Goal: Task Accomplishment & Management: Complete application form

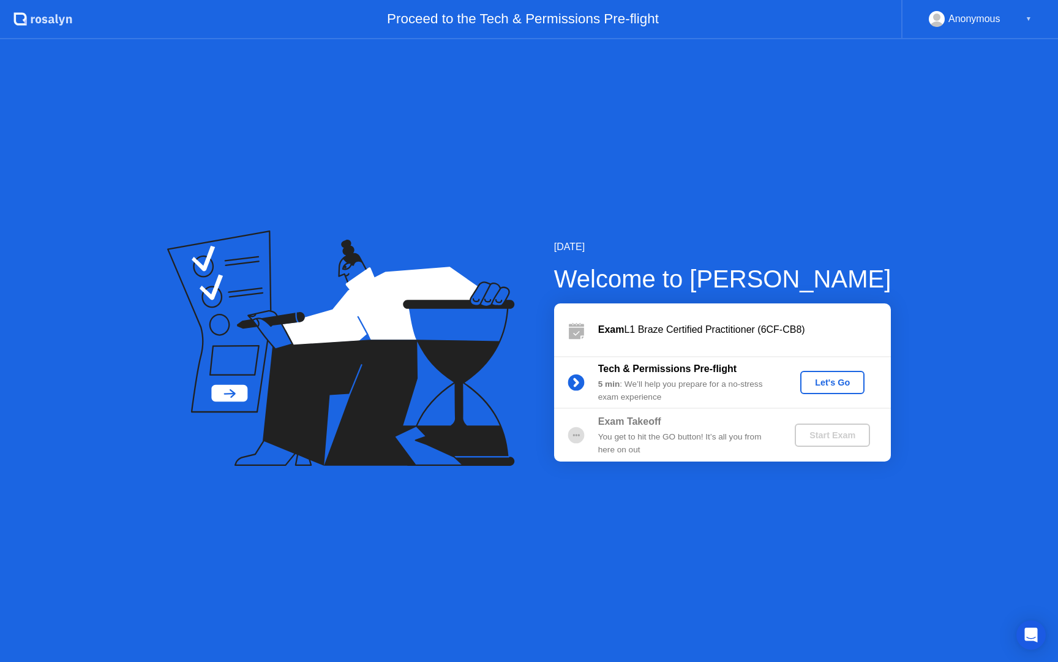
click at [842, 385] on div "Let's Go" at bounding box center [833, 382] width 55 height 10
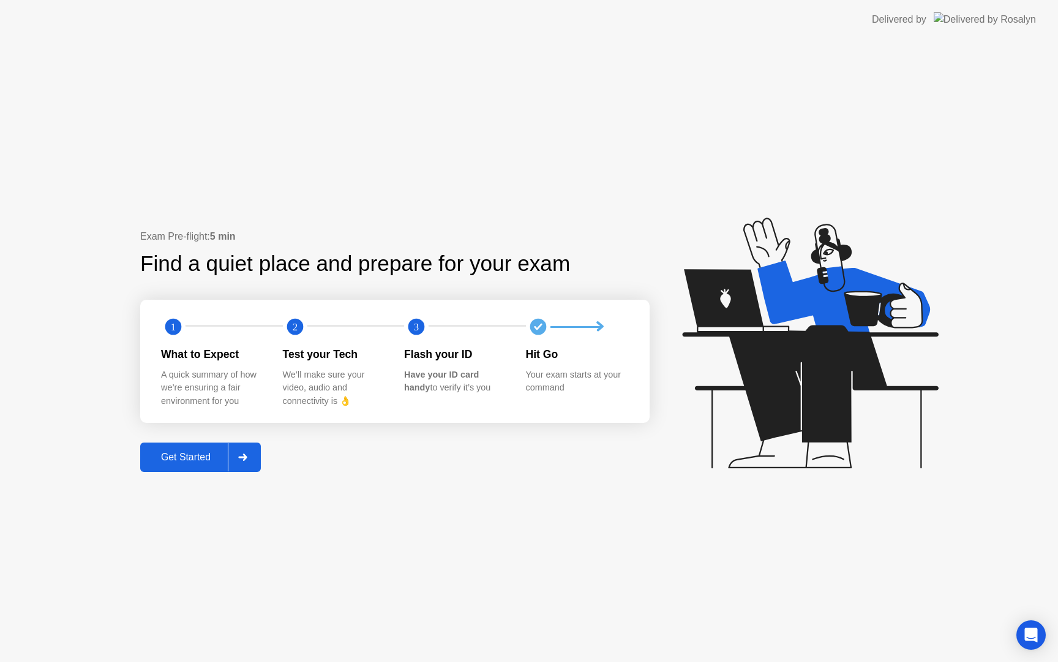
click at [224, 462] on div "Get Started" at bounding box center [186, 456] width 84 height 11
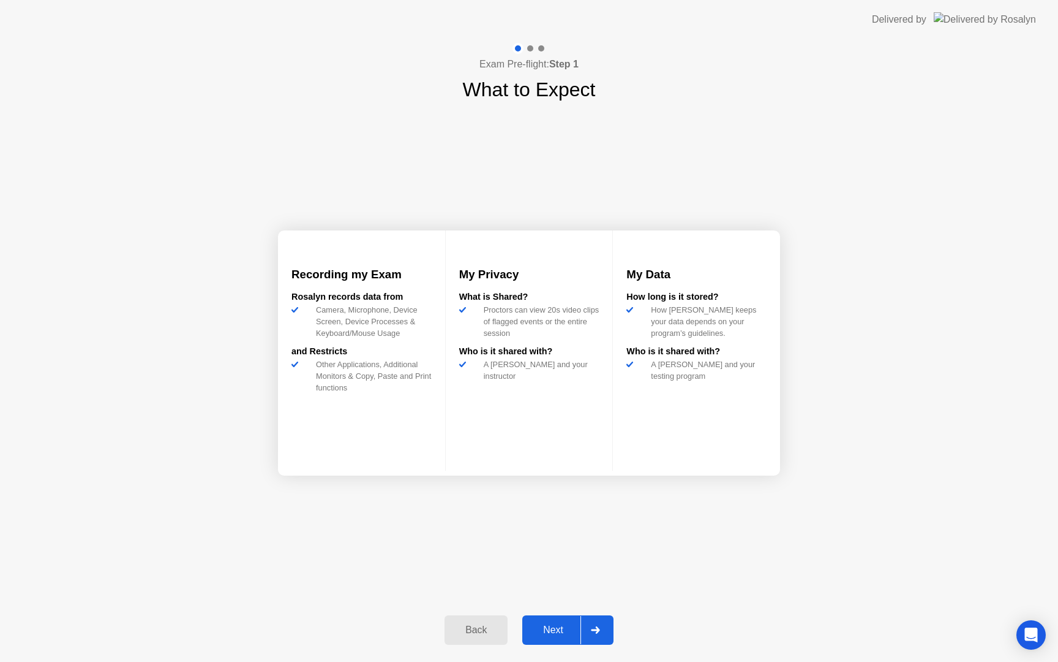
click at [578, 625] on div "Next" at bounding box center [553, 629] width 55 height 11
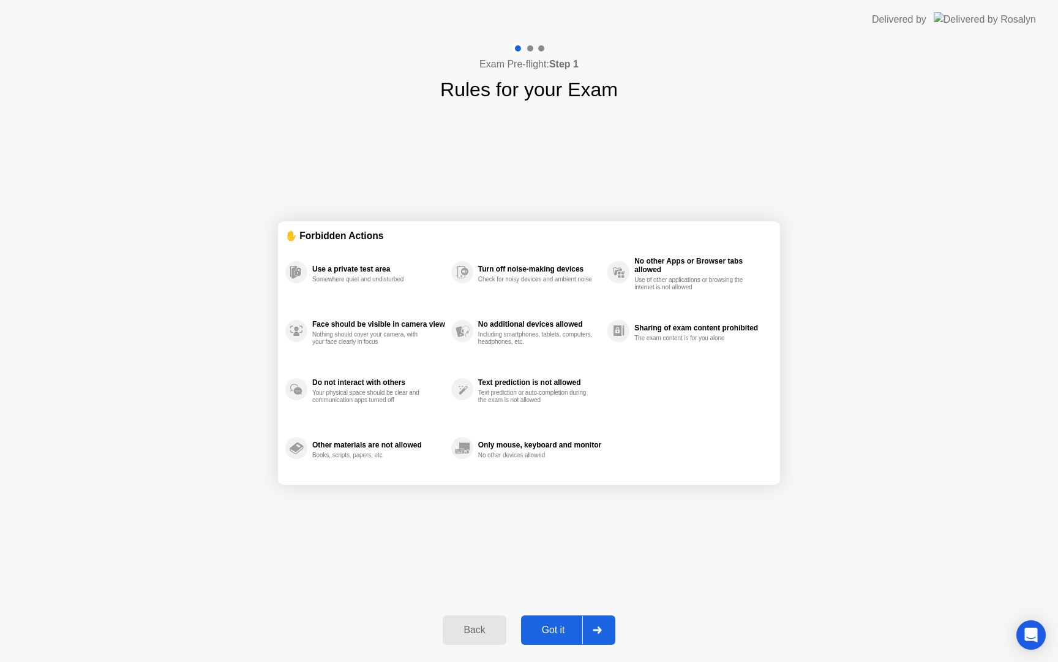
click at [565, 633] on div "Got it" at bounding box center [554, 629] width 58 height 11
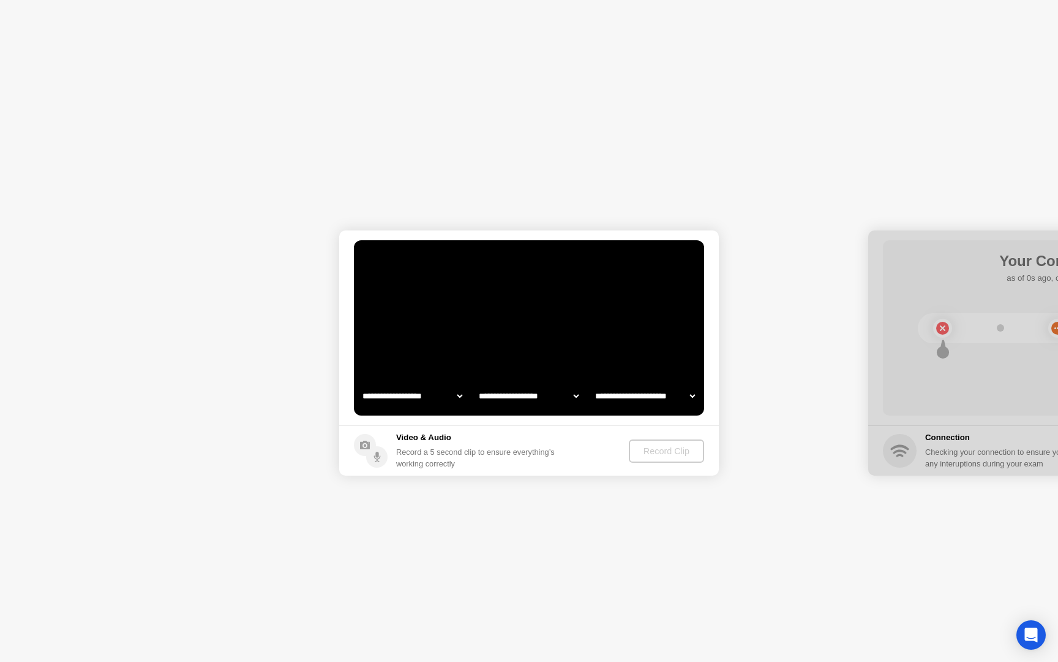
select select "**********"
select select "*******"
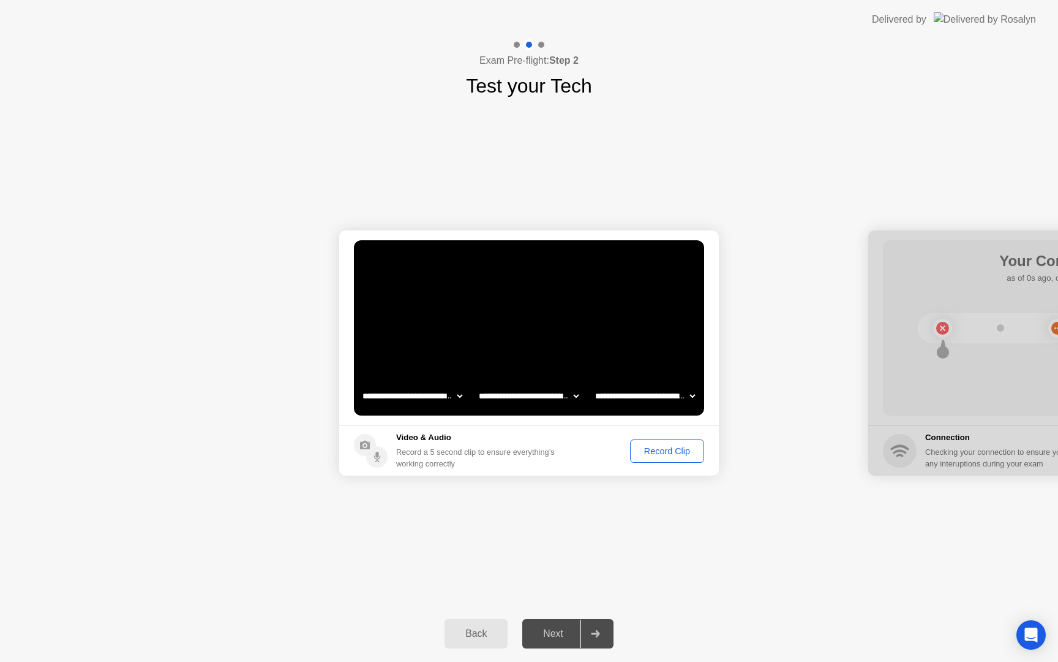
click at [654, 454] on div "Record Clip" at bounding box center [668, 451] width 66 height 10
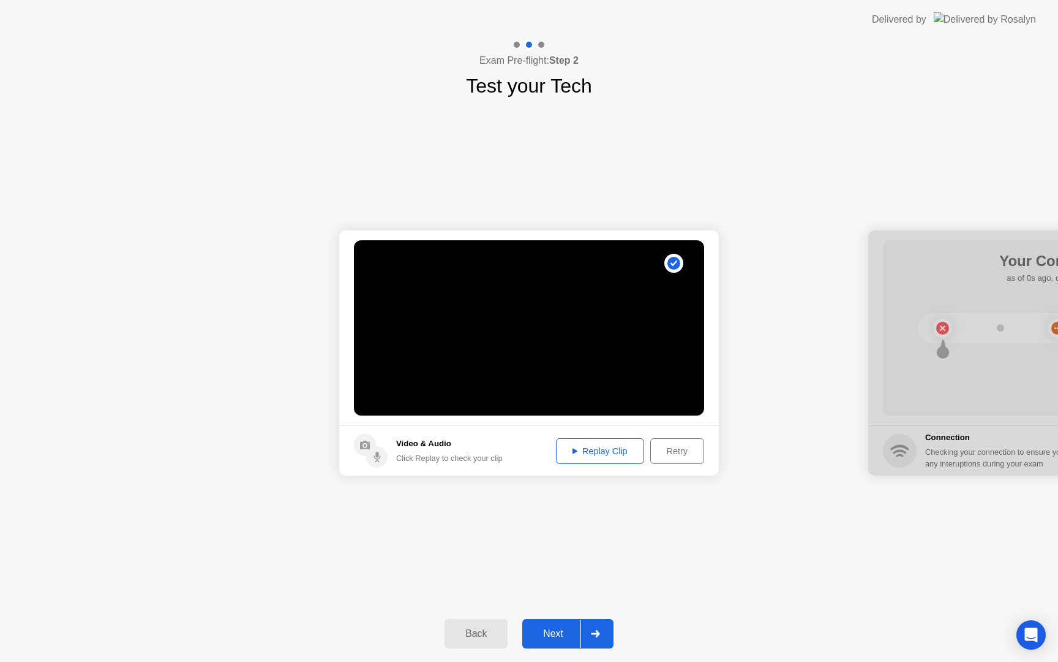
click at [604, 446] on div "Replay Clip" at bounding box center [600, 451] width 80 height 10
click at [548, 628] on div "Next" at bounding box center [553, 633] width 55 height 11
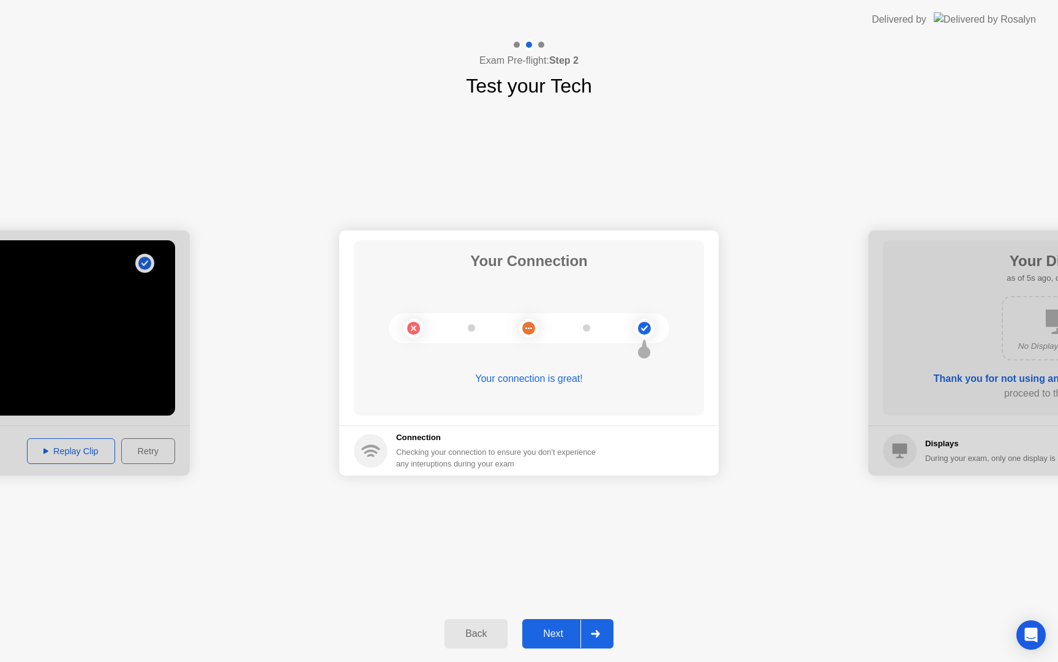
click at [557, 635] on div "Next" at bounding box center [553, 633] width 55 height 11
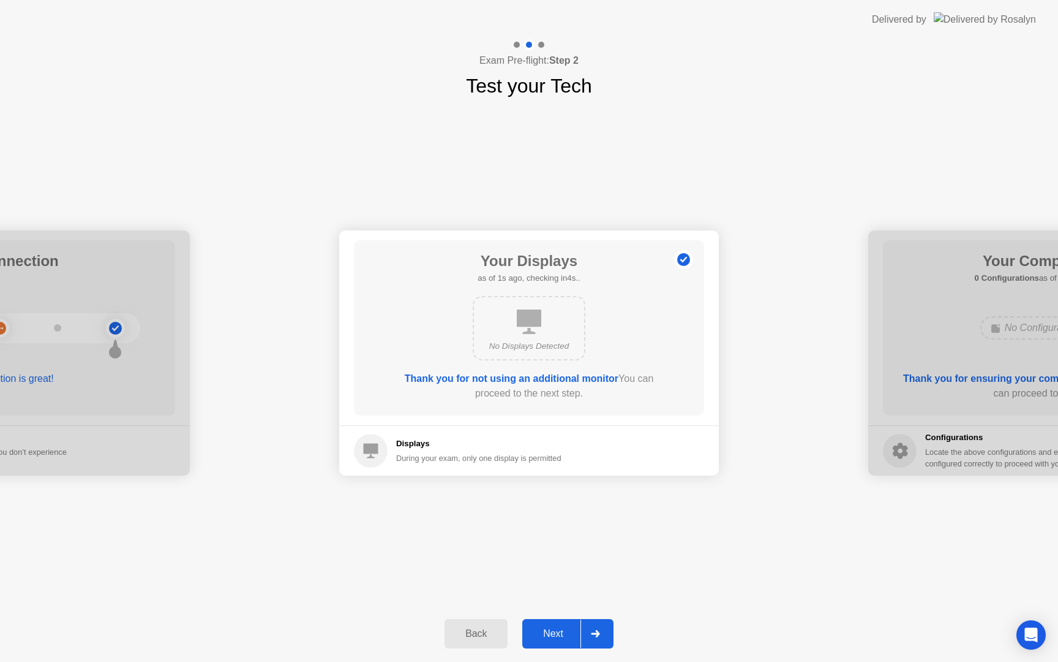
click at [559, 641] on button "Next" at bounding box center [568, 633] width 91 height 29
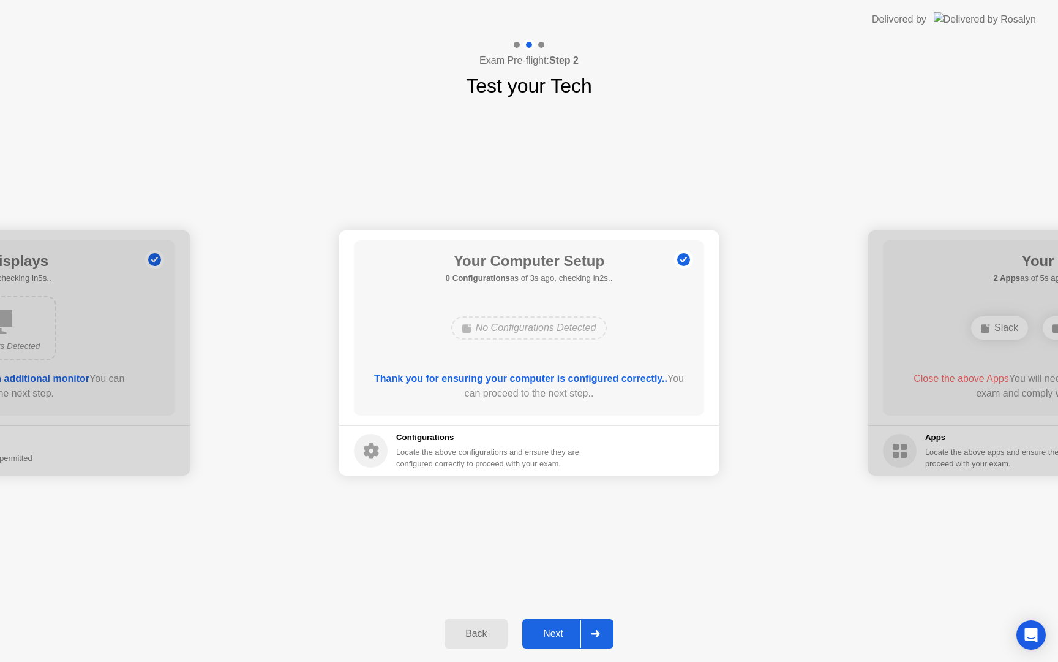
click at [561, 636] on div "Next" at bounding box center [553, 633] width 55 height 11
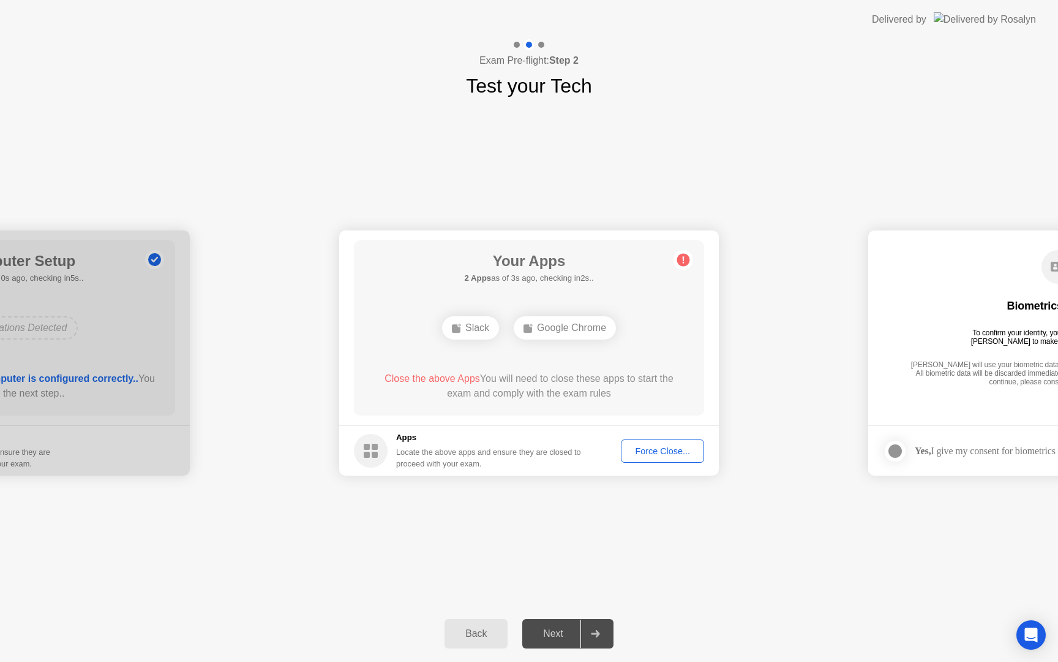
click at [641, 450] on div "Force Close..." at bounding box center [662, 451] width 75 height 10
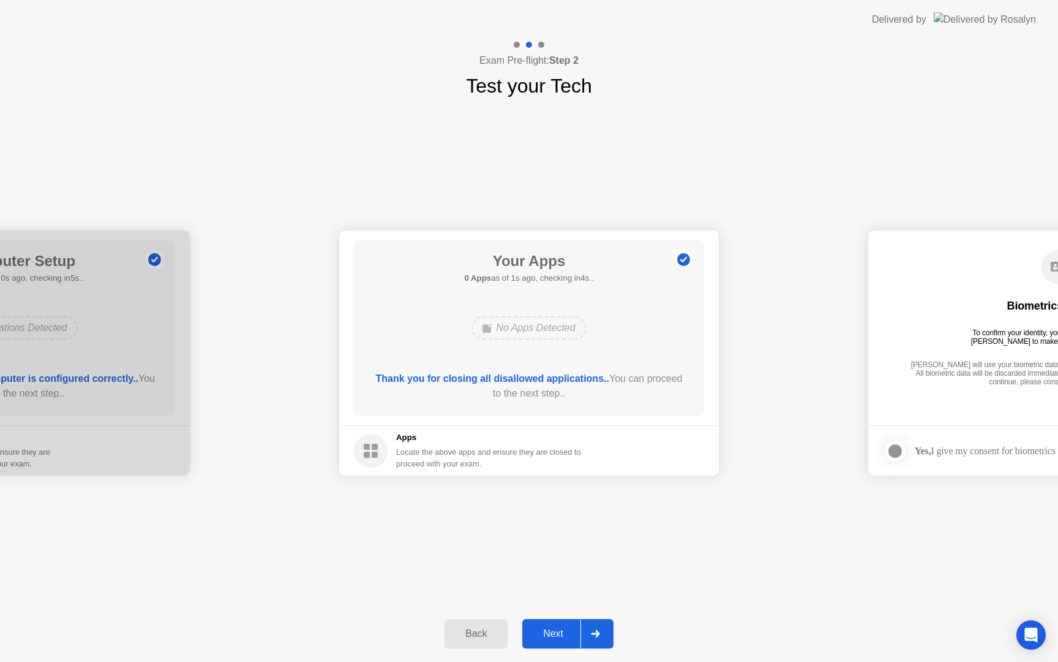
click at [589, 628] on div at bounding box center [595, 633] width 29 height 28
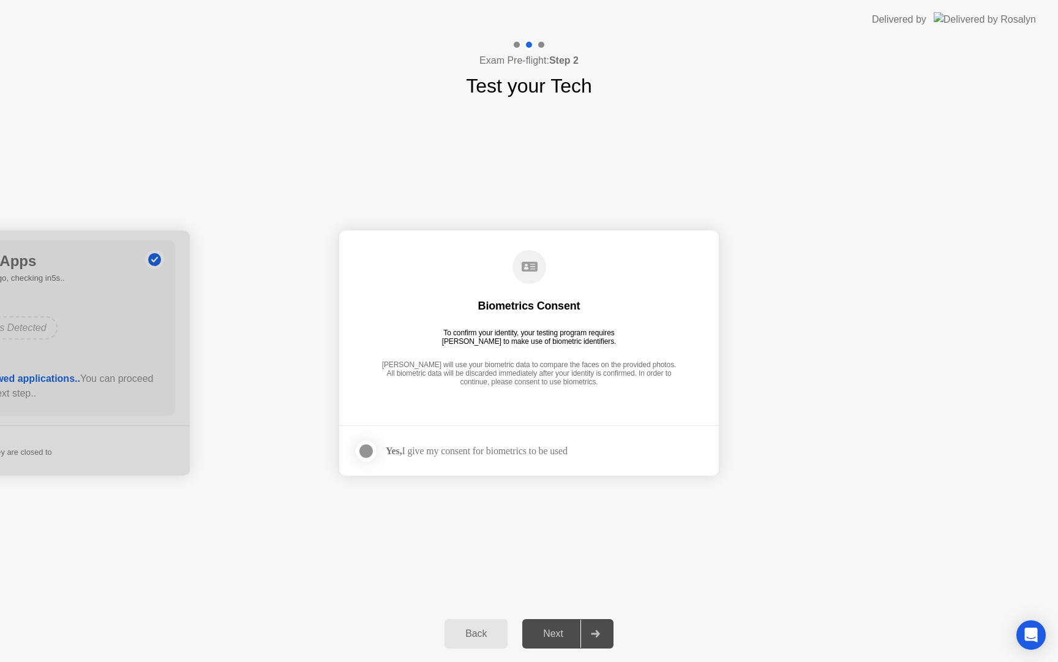
click at [366, 450] on div at bounding box center [366, 450] width 15 height 15
click at [589, 628] on div at bounding box center [595, 633] width 29 height 28
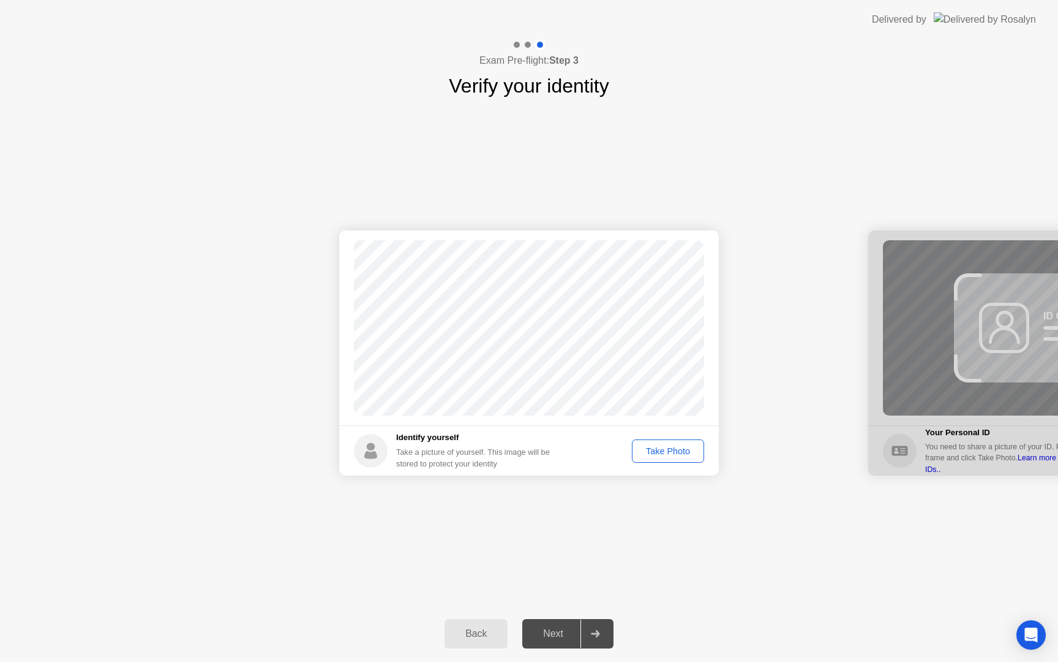
click at [680, 450] on div "Take Photo" at bounding box center [668, 451] width 64 height 10
click at [594, 628] on div at bounding box center [595, 633] width 29 height 28
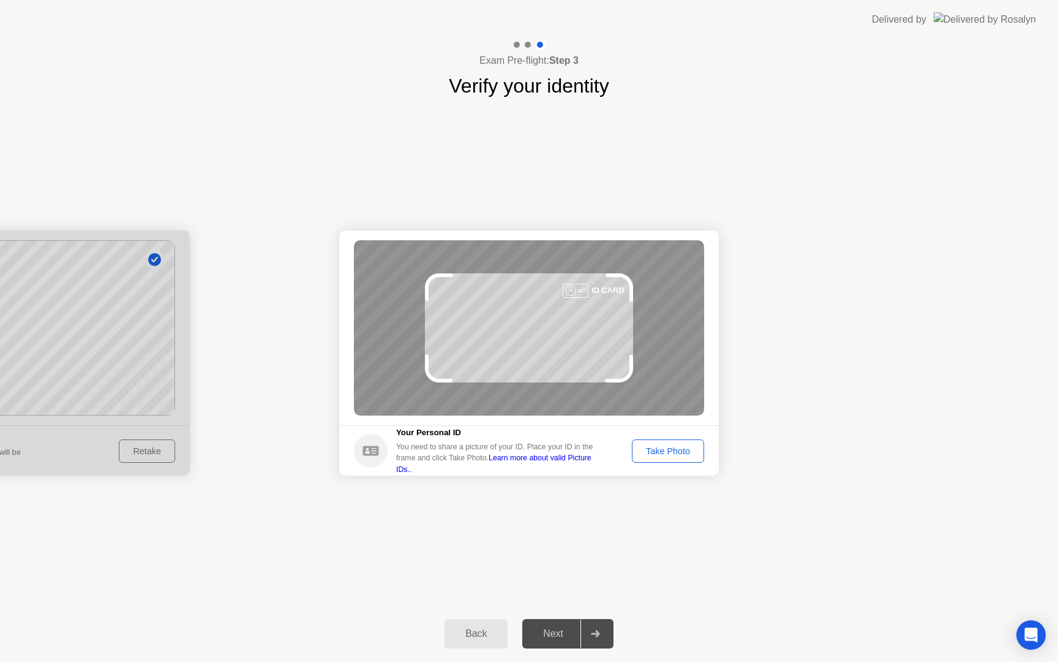
click at [684, 451] on div "Take Photo" at bounding box center [668, 451] width 64 height 10
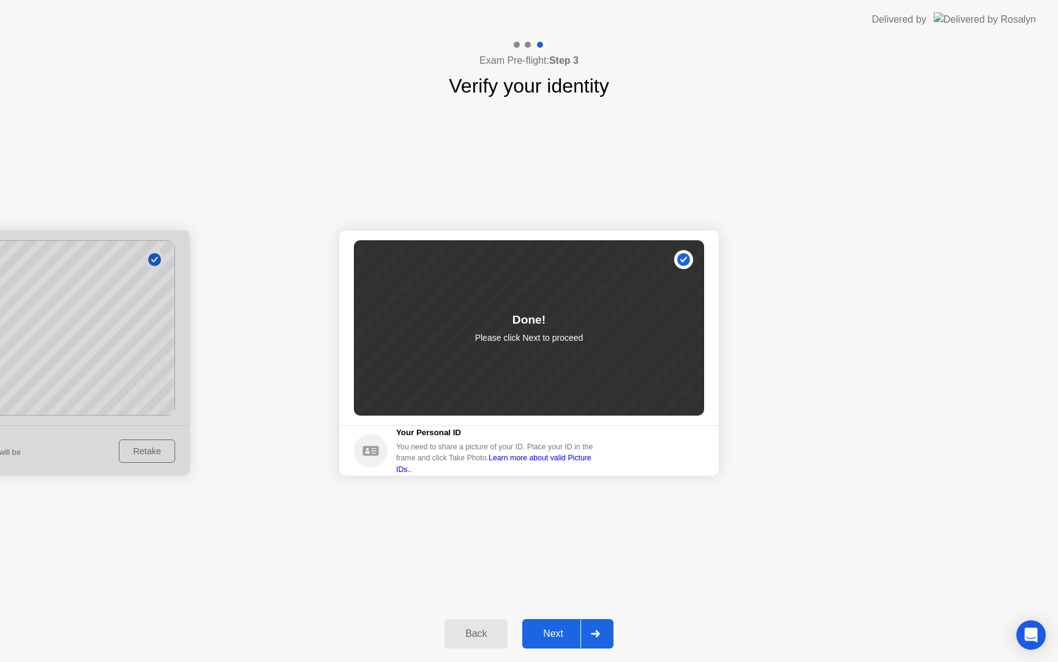
click at [601, 636] on div at bounding box center [595, 633] width 29 height 28
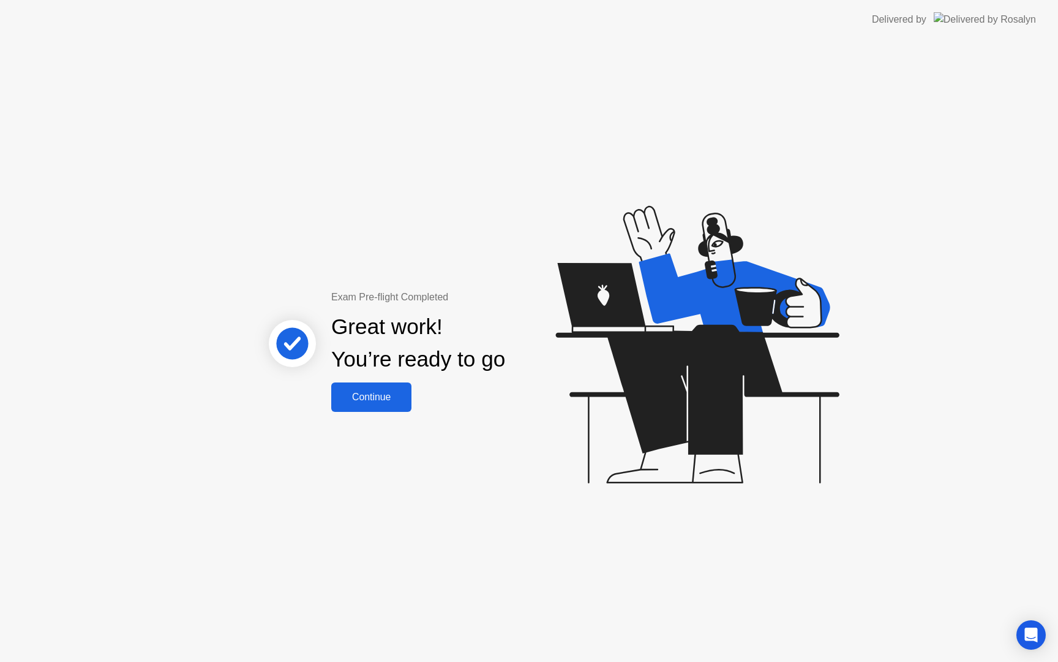
click at [361, 394] on div "Continue" at bounding box center [371, 396] width 73 height 11
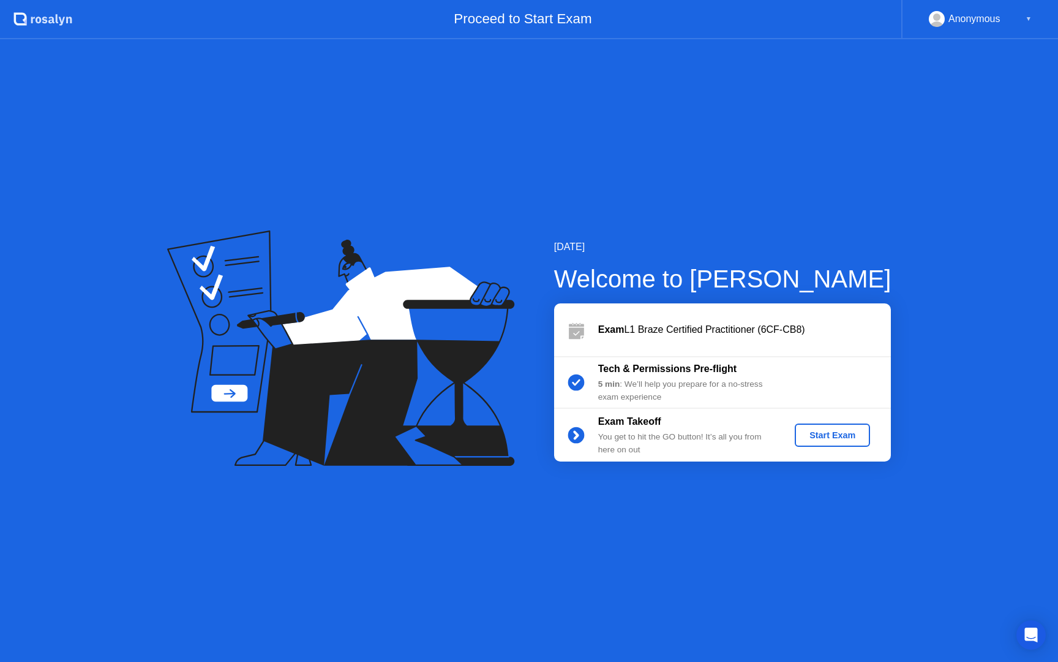
click at [837, 430] on div "Start Exam" at bounding box center [833, 435] width 66 height 10
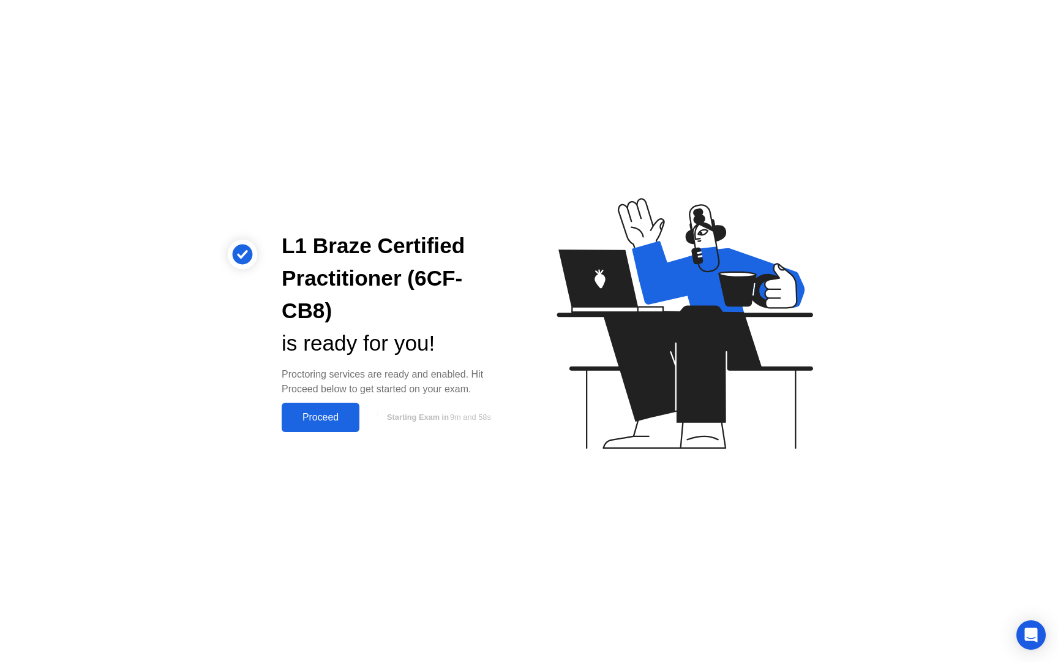
click at [320, 412] on div "Proceed" at bounding box center [320, 417] width 70 height 11
